Goal: Navigation & Orientation: Find specific page/section

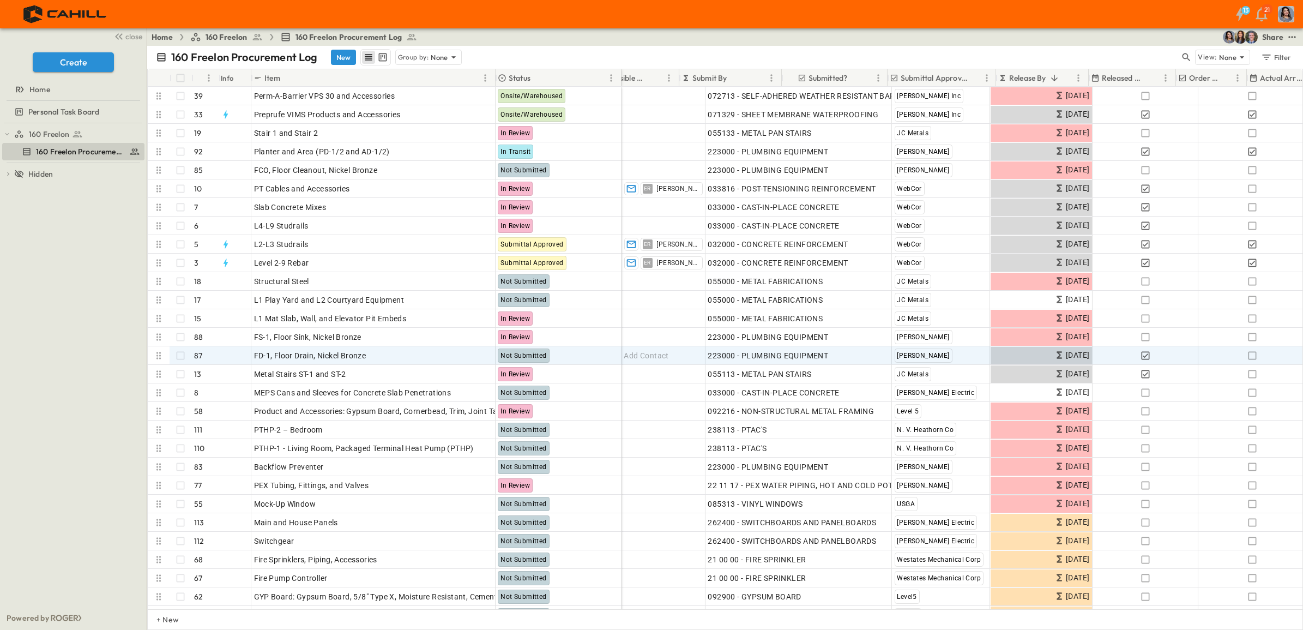
scroll to position [0, 311]
